Goal: Find specific page/section: Find specific page/section

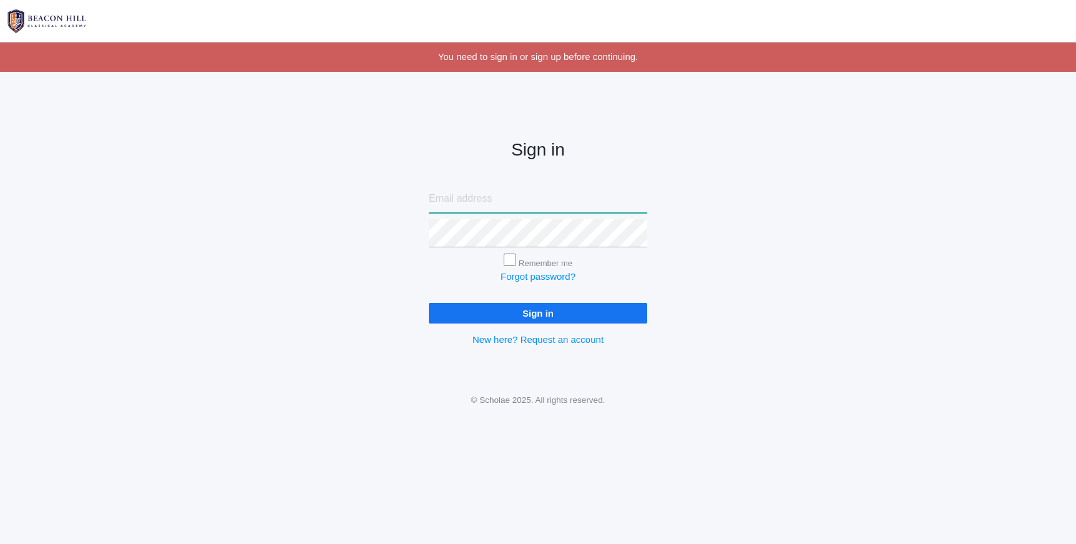
type input "[EMAIL_ADDRESS][DOMAIN_NAME]"
click at [559, 313] on input "Sign in" at bounding box center [538, 313] width 218 height 21
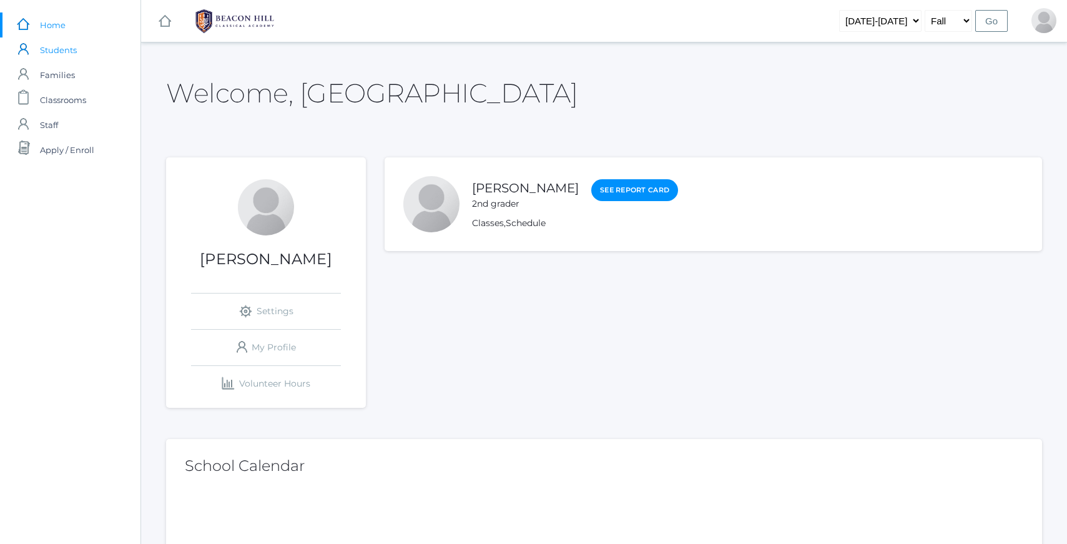
click at [67, 56] on span "Students" at bounding box center [58, 49] width 37 height 25
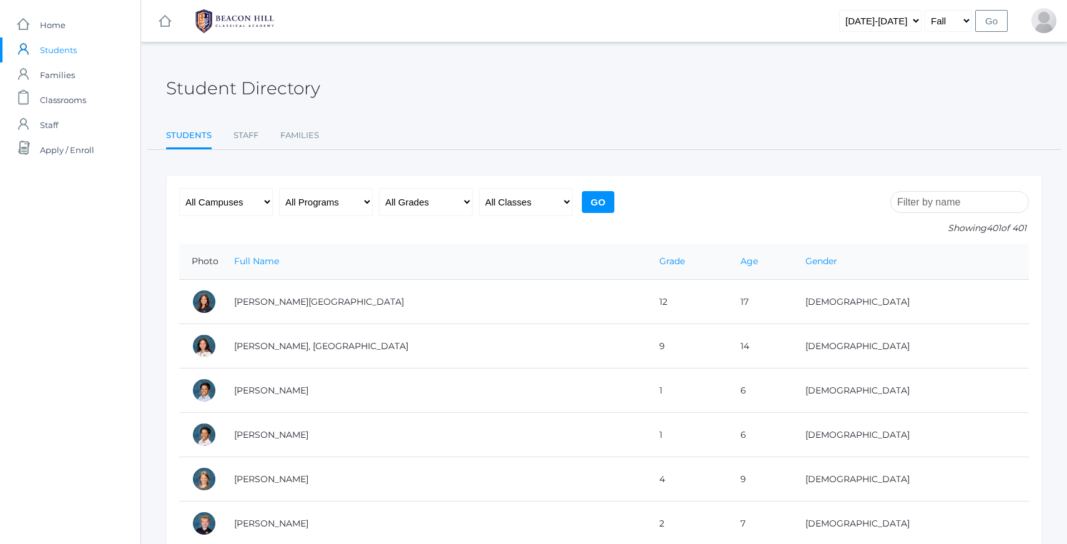
click at [911, 205] on input "search" at bounding box center [959, 202] width 139 height 22
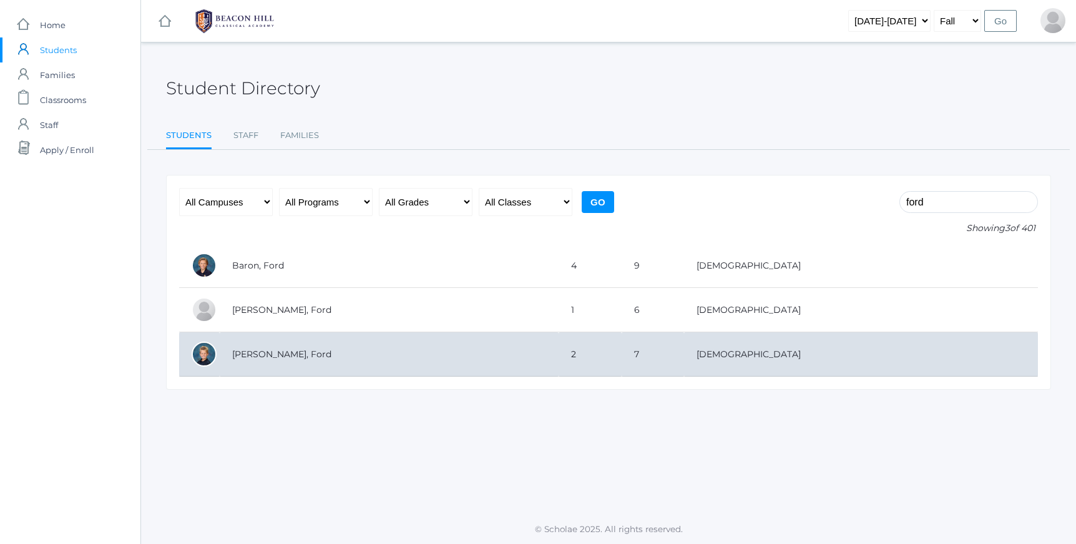
type input "ford"
click at [270, 352] on td "McCollum, Ford" at bounding box center [389, 354] width 339 height 44
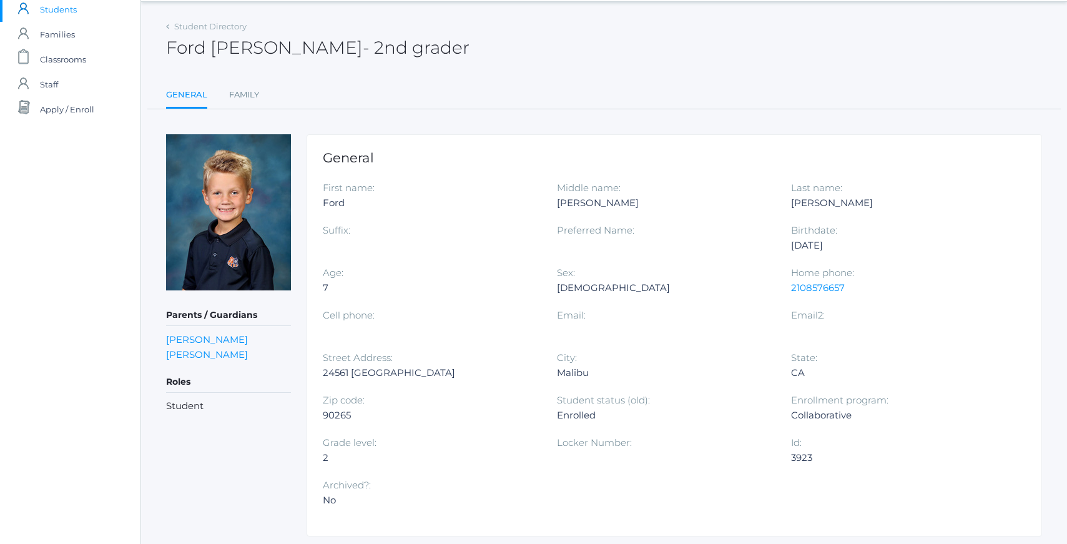
scroll to position [77, 0]
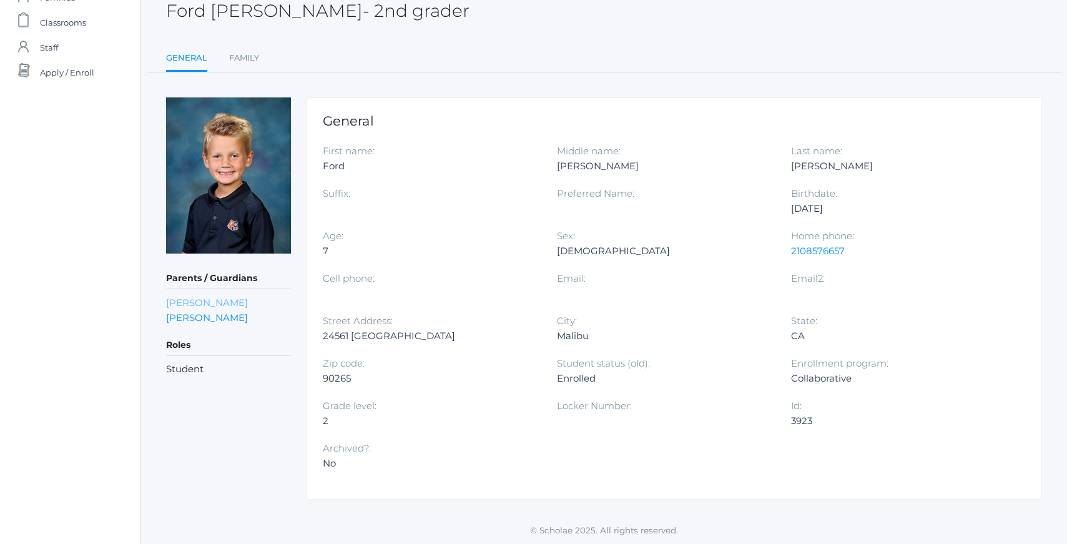
click at [227, 297] on link "[PERSON_NAME]" at bounding box center [207, 302] width 82 height 12
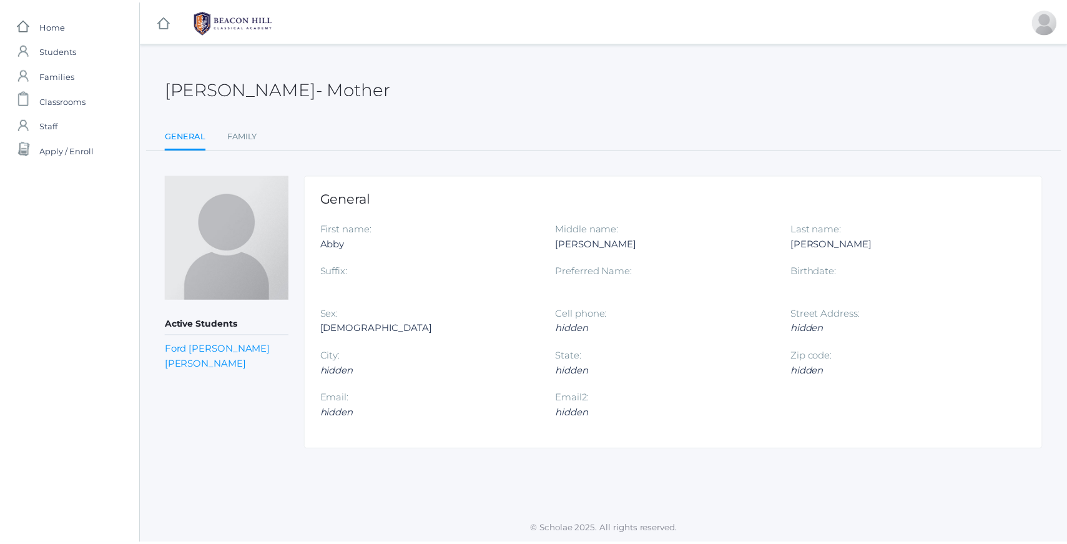
scroll to position [77, 0]
